Goal: Transaction & Acquisition: Purchase product/service

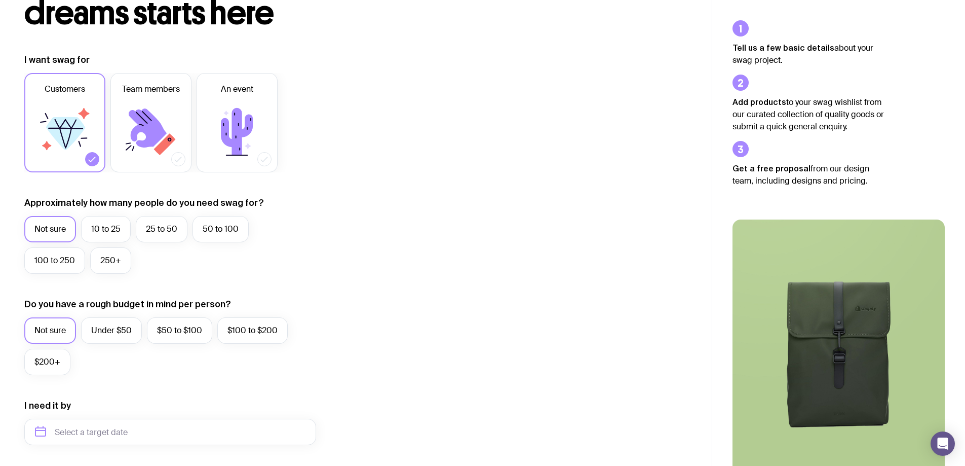
scroll to position [51, 0]
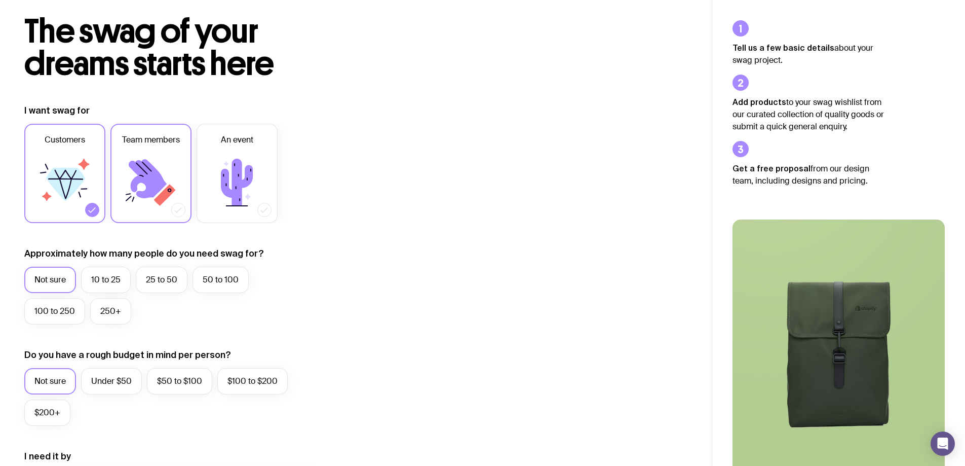
click at [140, 185] on icon at bounding box center [151, 182] width 61 height 61
click at [0, 0] on input "Team members" at bounding box center [0, 0] width 0 height 0
click at [47, 168] on icon at bounding box center [64, 182] width 61 height 61
click at [0, 0] on input "Customers" at bounding box center [0, 0] width 0 height 0
click at [158, 277] on label "25 to 50" at bounding box center [162, 280] width 52 height 26
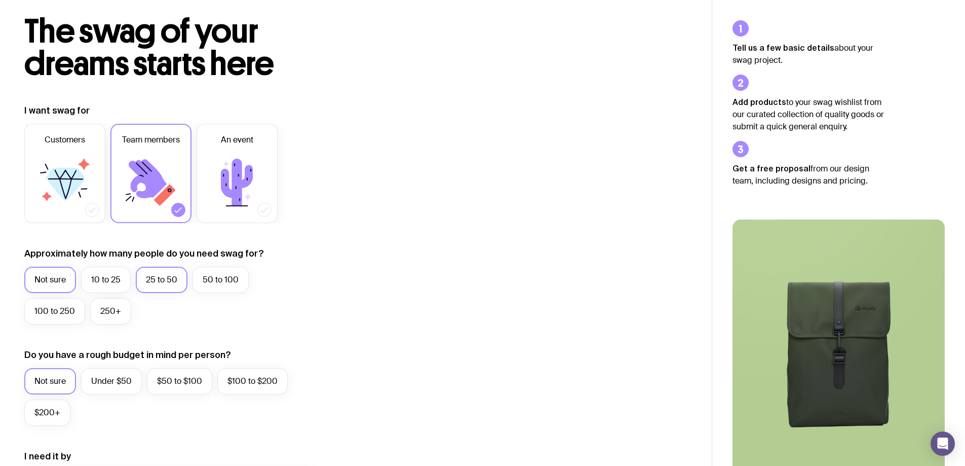
click at [0, 0] on input "25 to 50" at bounding box center [0, 0] width 0 height 0
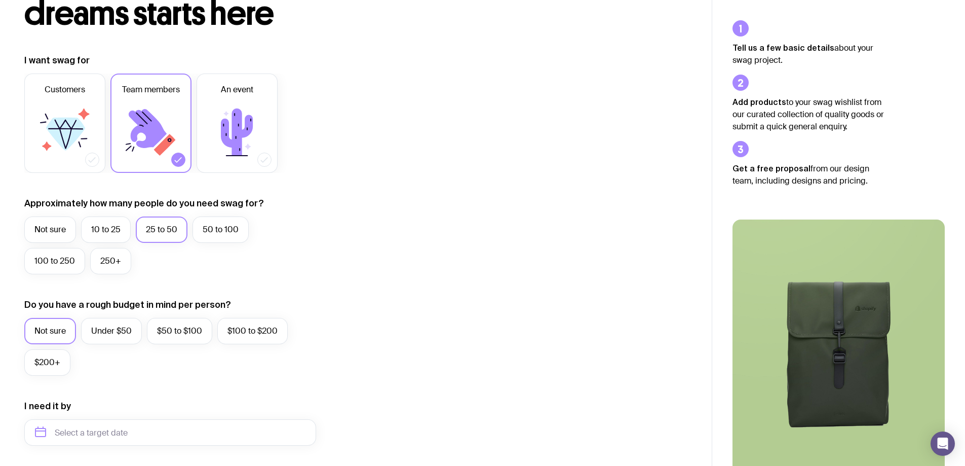
scroll to position [101, 0]
click at [127, 331] on label "Under $50" at bounding box center [111, 330] width 61 height 26
click at [0, 0] on input "Under $50" at bounding box center [0, 0] width 0 height 0
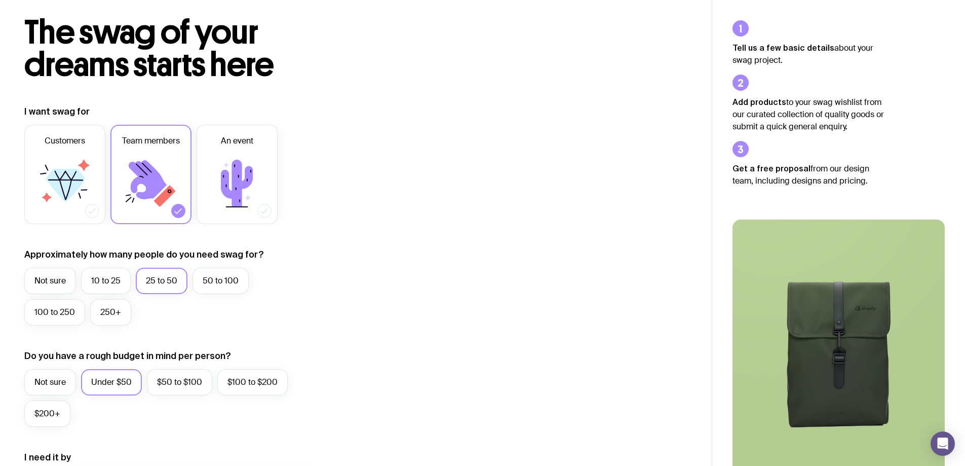
scroll to position [0, 0]
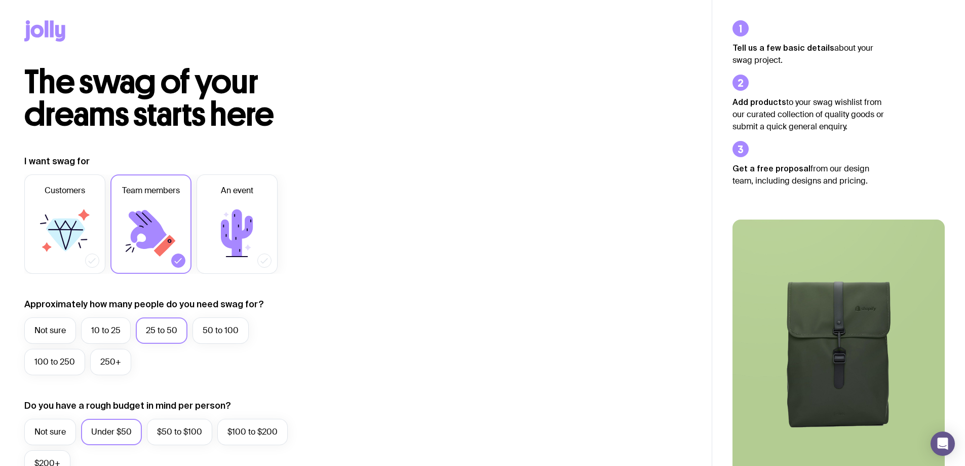
click at [51, 30] on icon at bounding box center [52, 28] width 4 height 17
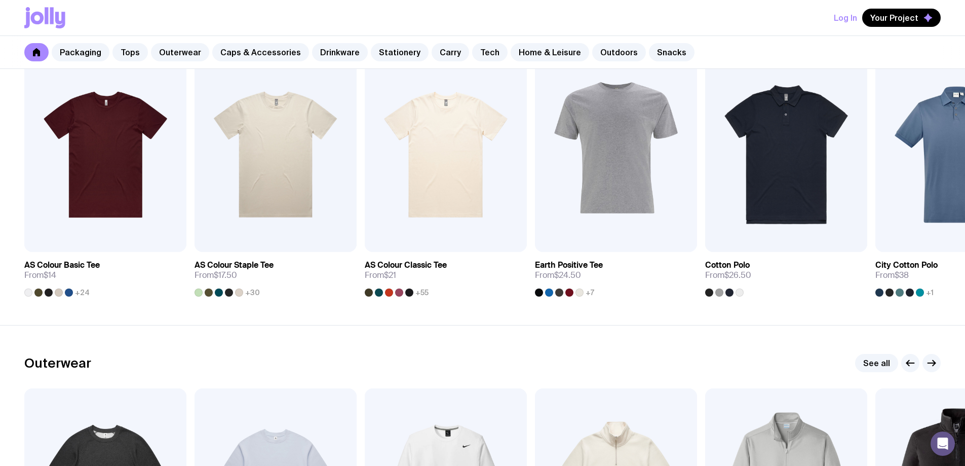
scroll to position [557, 0]
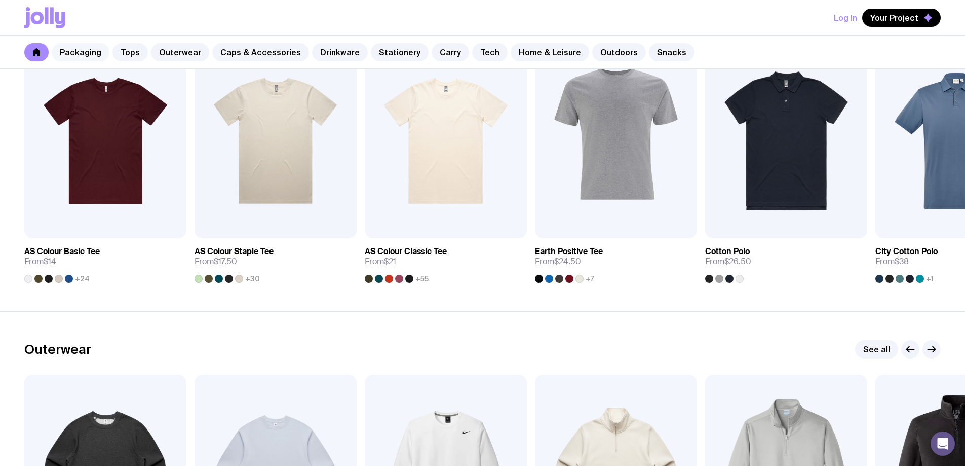
click at [82, 57] on link "Packaging" at bounding box center [81, 52] width 58 height 18
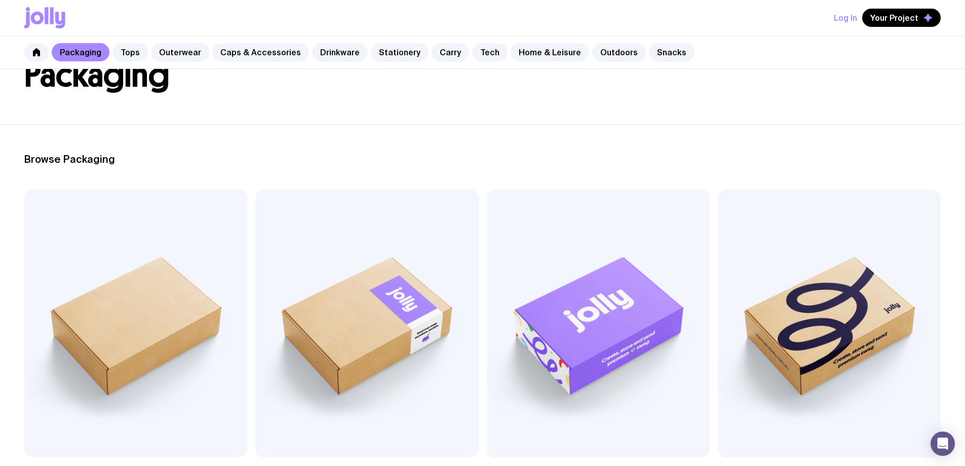
scroll to position [101, 0]
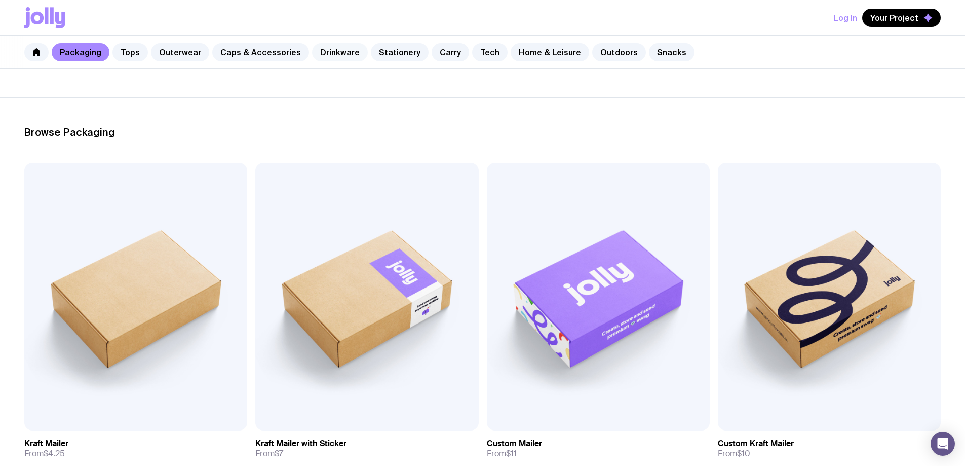
click at [346, 51] on link "Drinkware" at bounding box center [340, 52] width 56 height 18
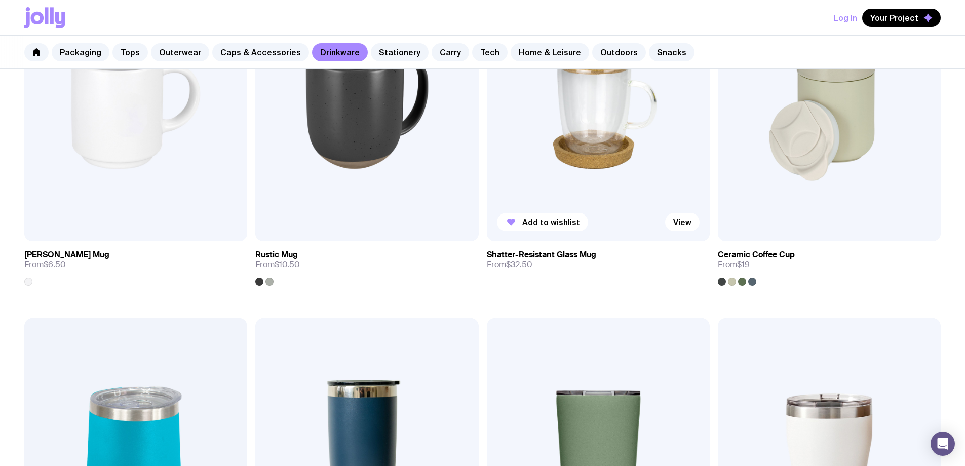
scroll to position [152, 0]
